Goal: Transaction & Acquisition: Subscribe to service/newsletter

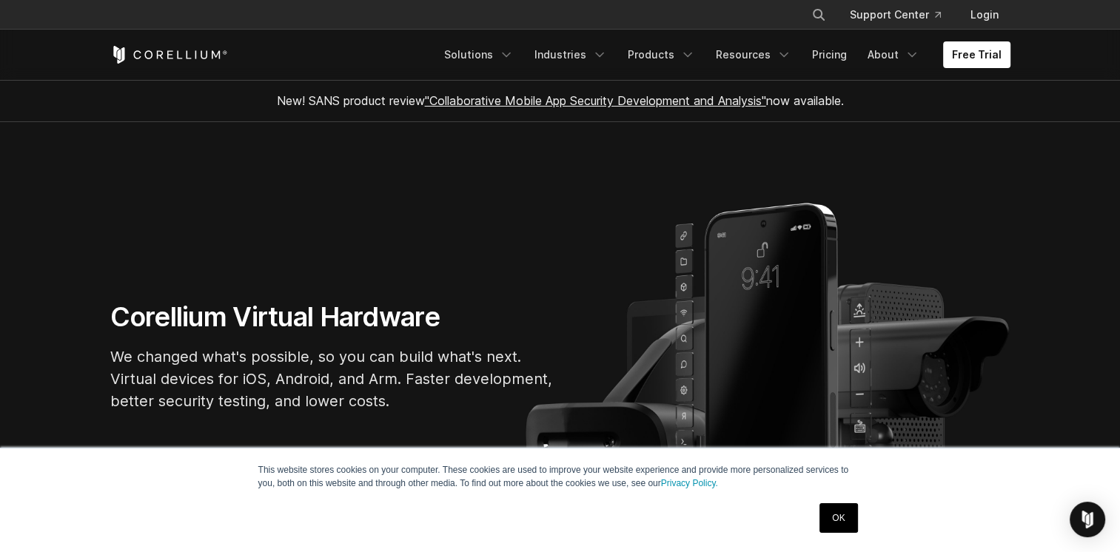
click at [717, 73] on div "Free Trial Solutions IoT" at bounding box center [560, 55] width 900 height 50
click at [844, 520] on link "OK" at bounding box center [839, 519] width 38 height 30
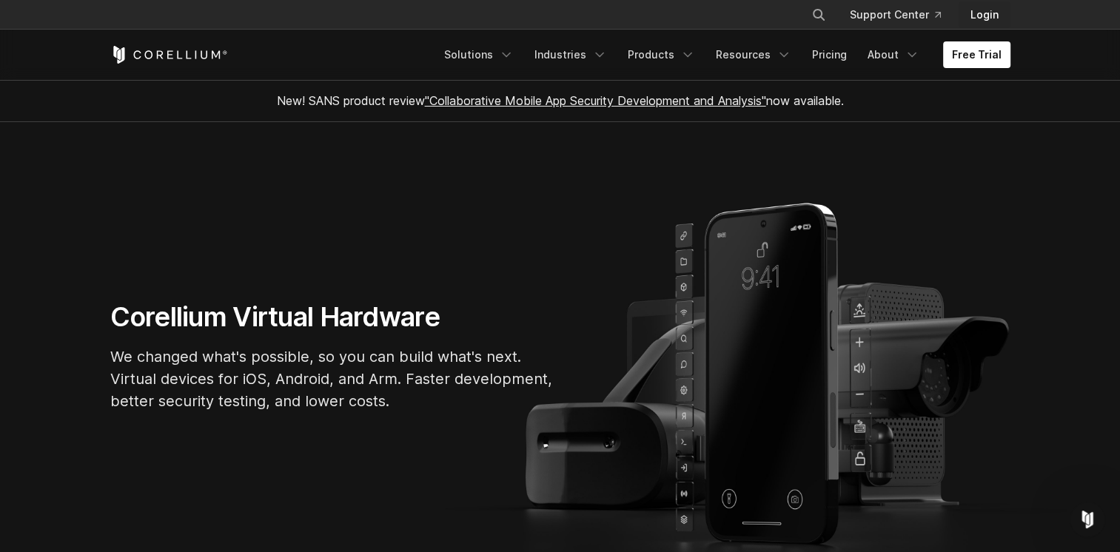
click at [980, 17] on link "Login" at bounding box center [985, 14] width 52 height 27
click at [652, 52] on link "Products" at bounding box center [661, 54] width 85 height 27
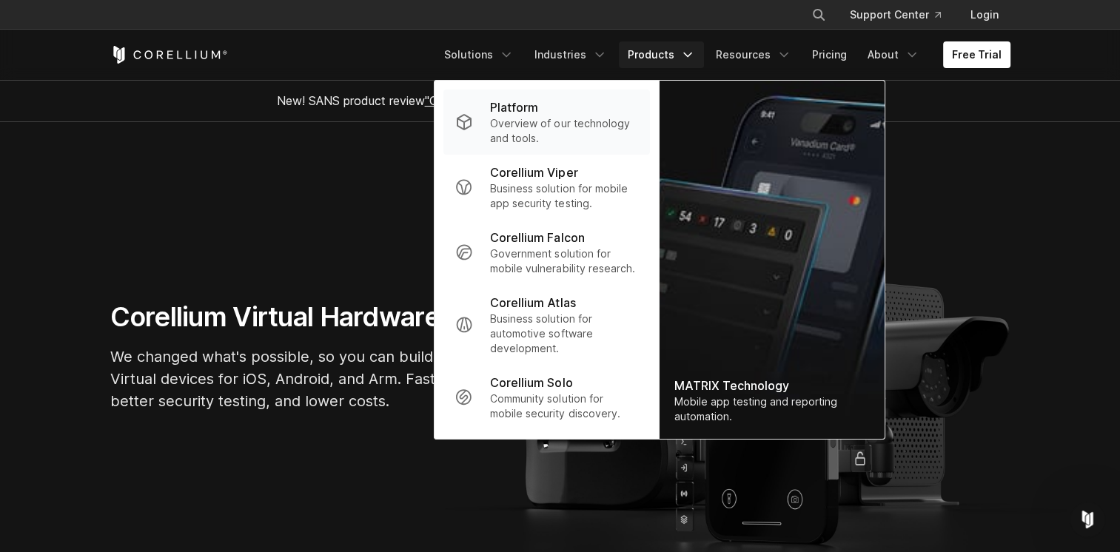
click at [559, 108] on div "Platform" at bounding box center [563, 107] width 147 height 18
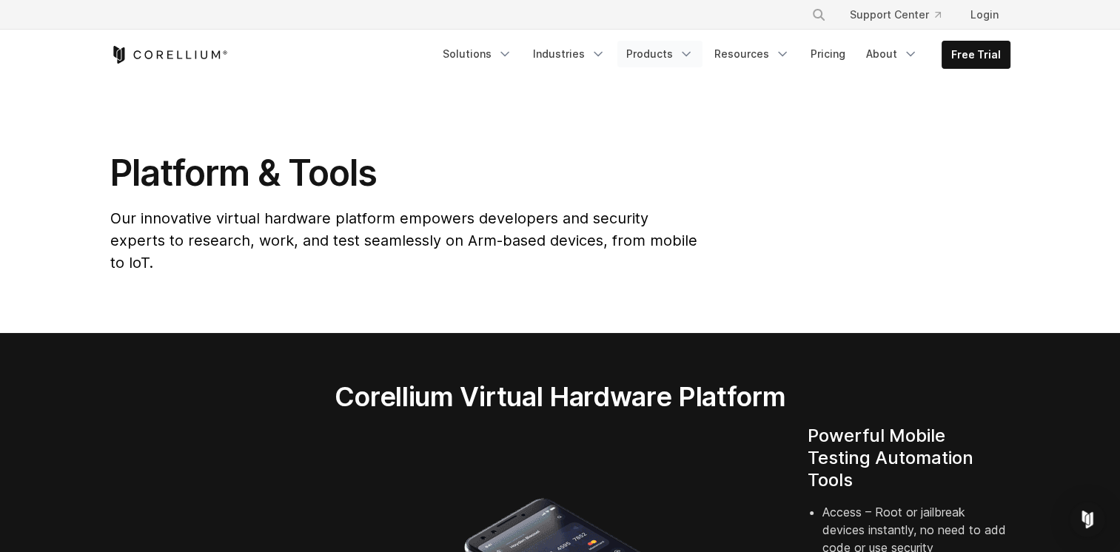
click at [649, 50] on link "Products" at bounding box center [660, 54] width 85 height 27
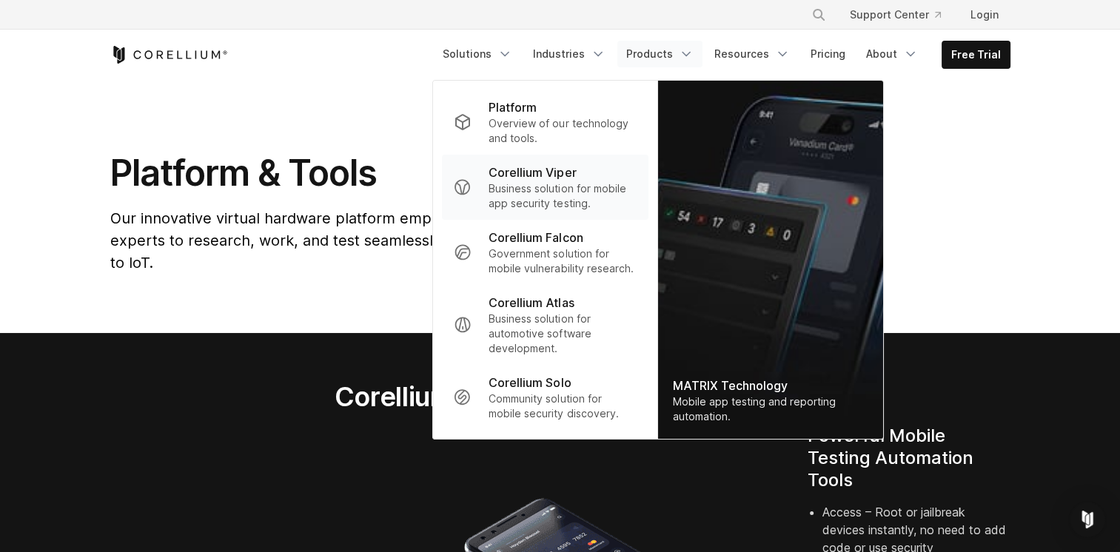
click at [529, 198] on p "Business solution for mobile app security testing." at bounding box center [562, 196] width 147 height 30
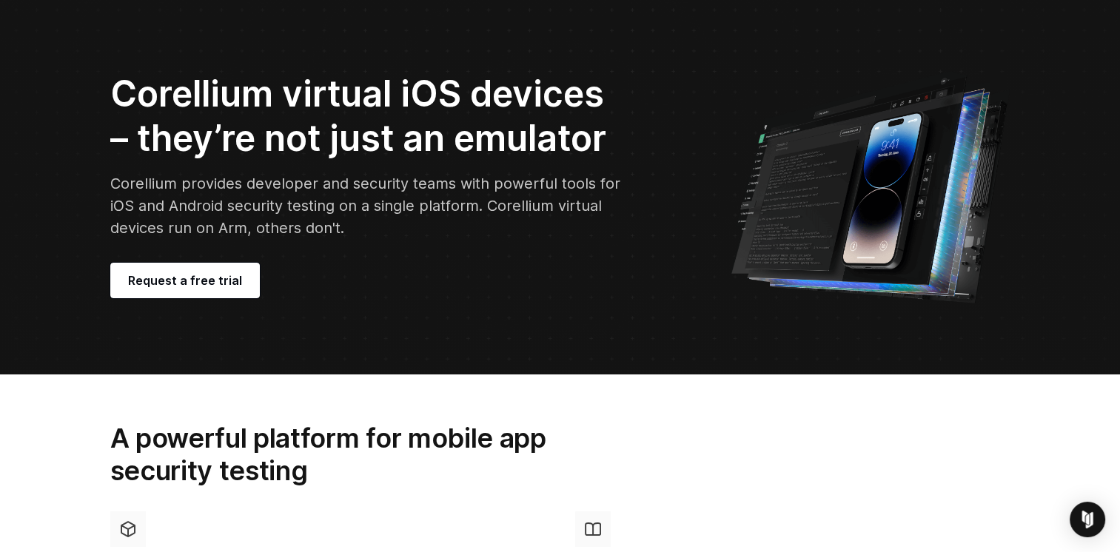
scroll to position [58, 0]
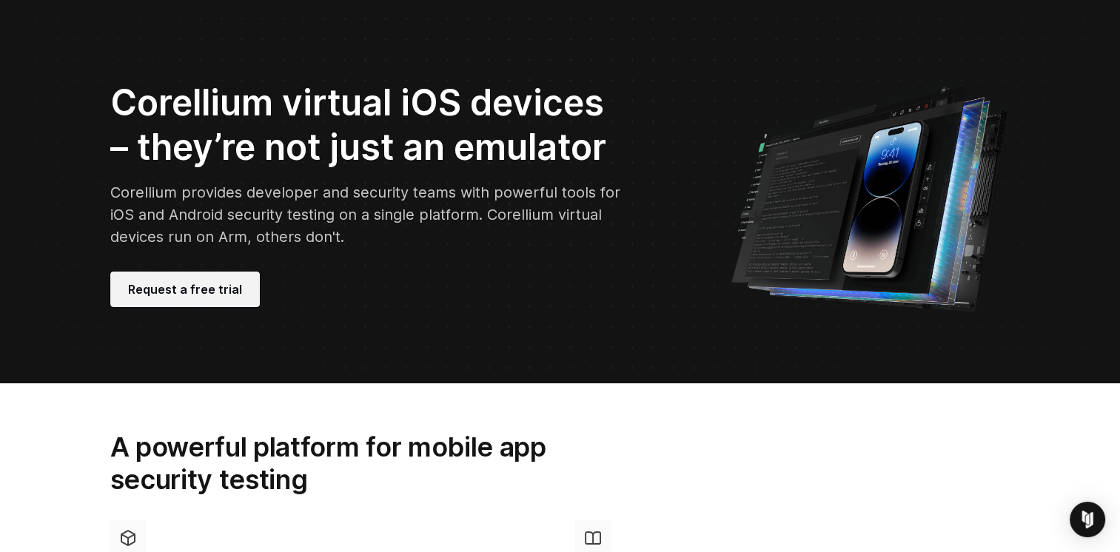
click at [215, 292] on span "Request a free trial" at bounding box center [185, 290] width 114 height 18
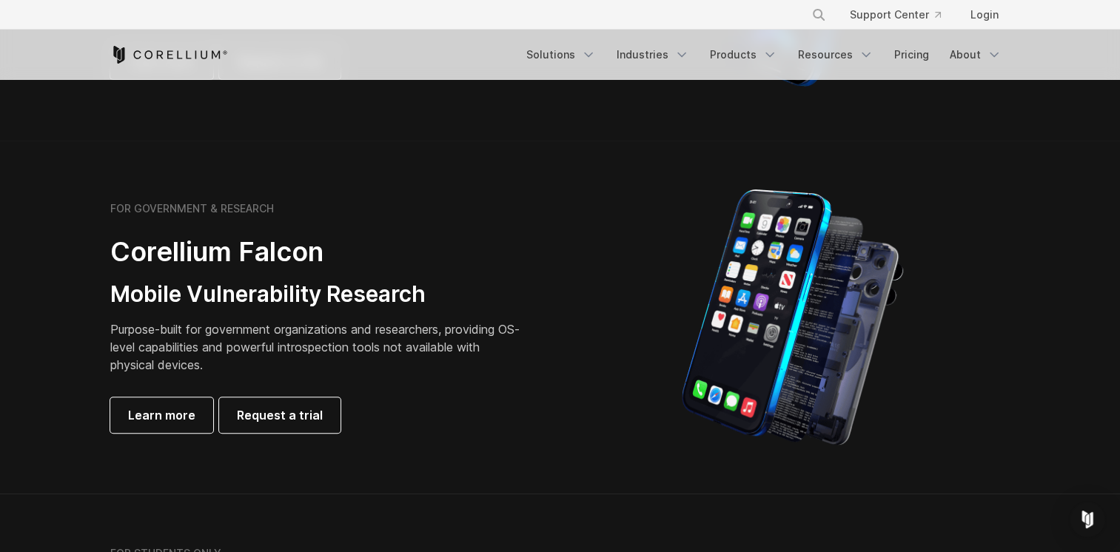
scroll to position [603, 0]
